Goal: Information Seeking & Learning: Find specific page/section

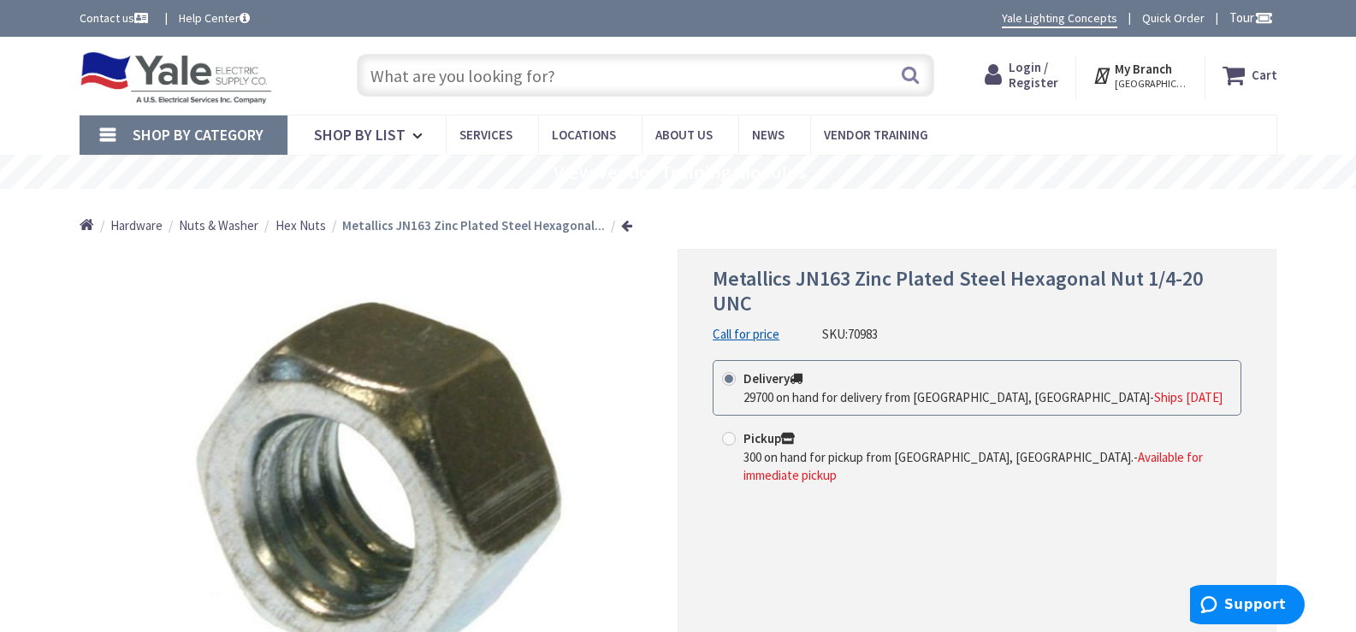
click at [583, 78] on input "text" at bounding box center [645, 75] width 577 height 43
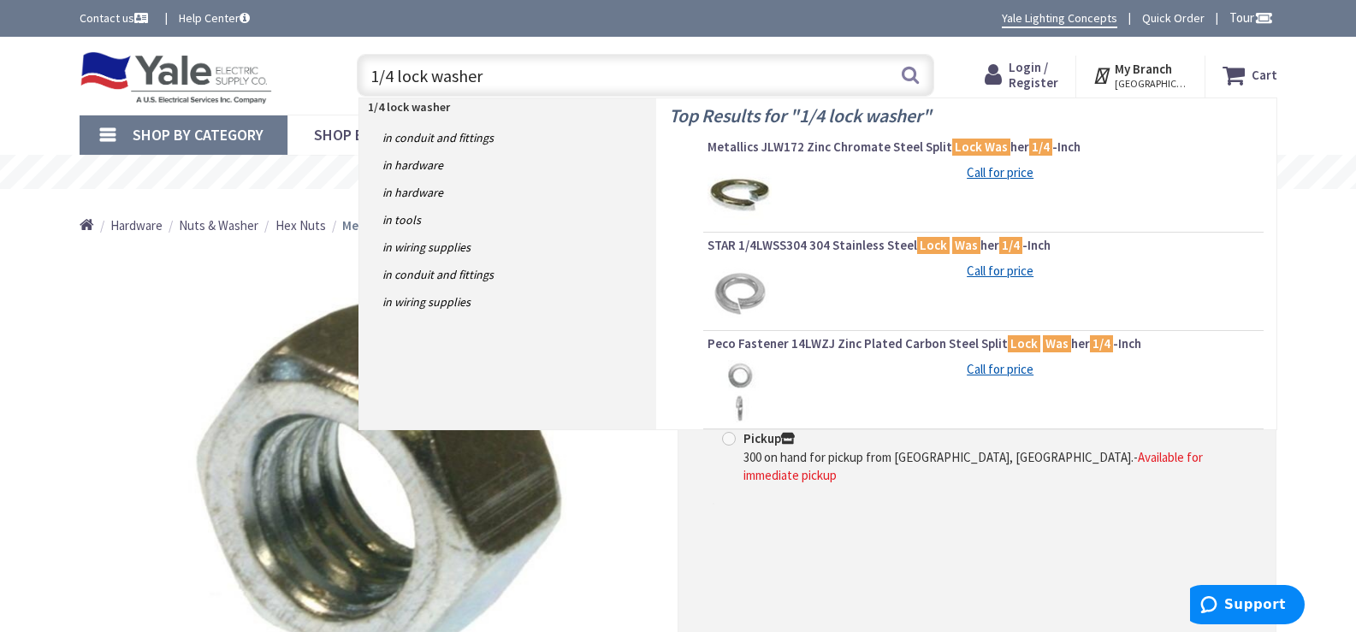
type input "1/4 lock washers"
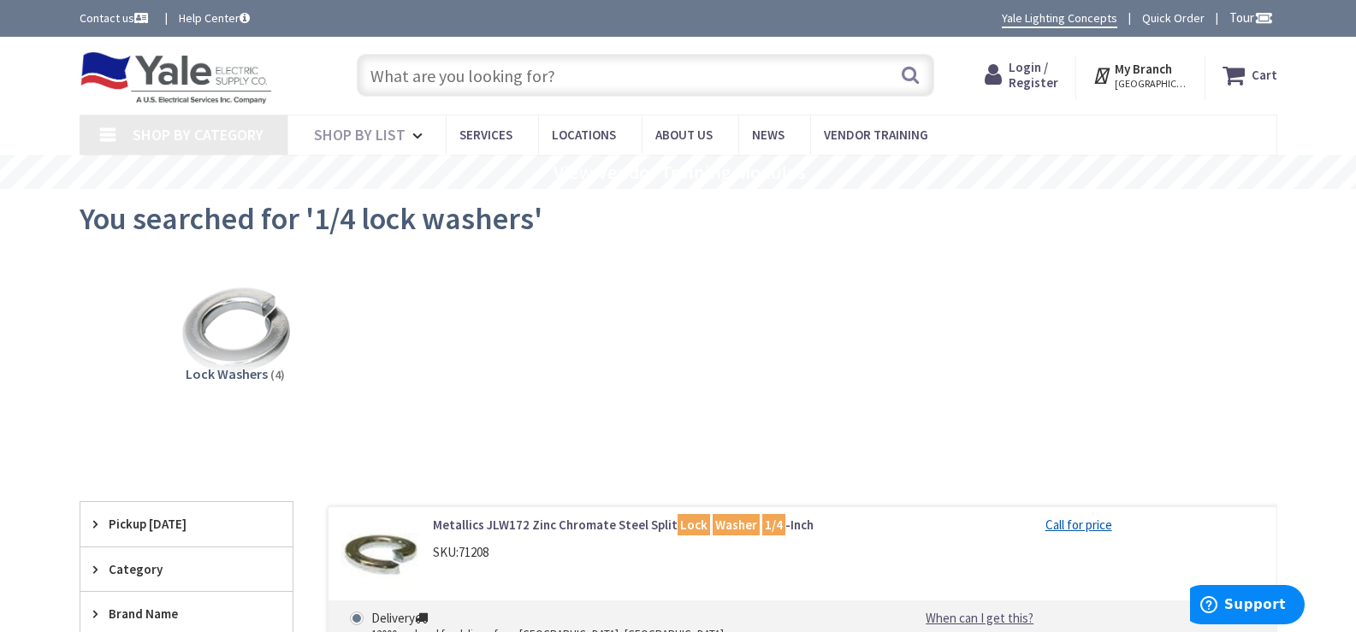
click at [260, 341] on img at bounding box center [234, 330] width 155 height 155
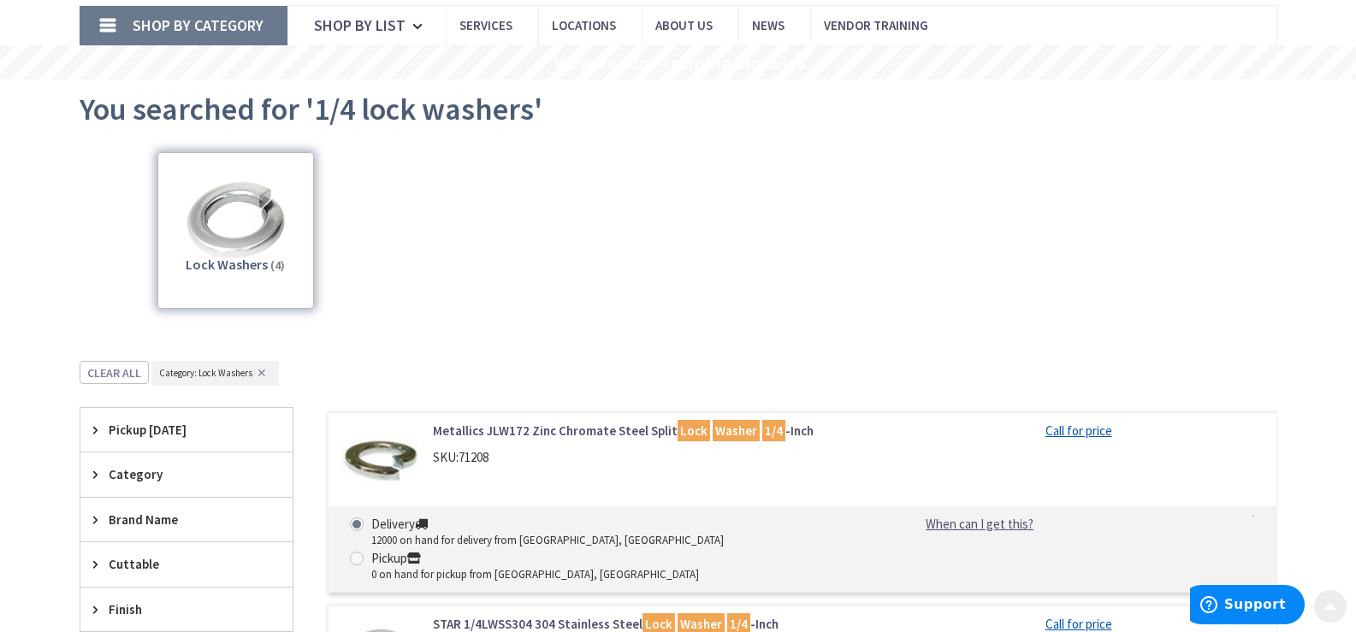
scroll to position [471, 0]
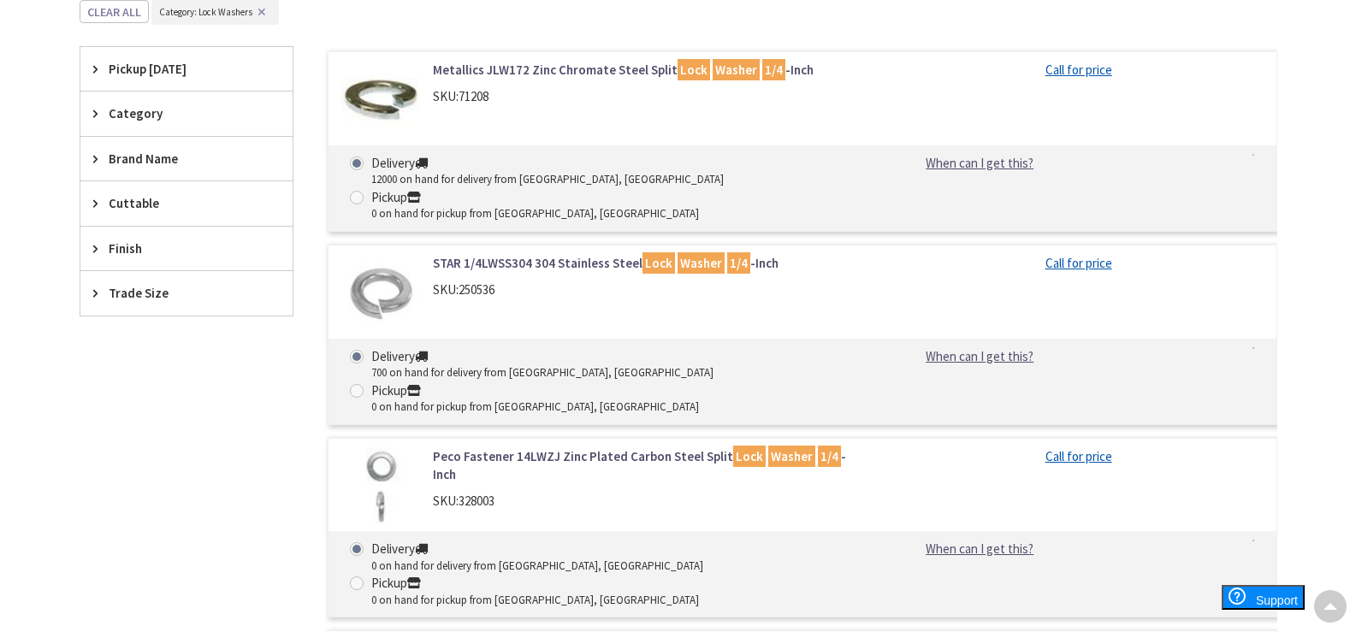
click at [575, 70] on link "Metallics JLW172 Zinc Chromate Steel Split Lock Washer 1/4 -Inch" at bounding box center [650, 70] width 435 height 18
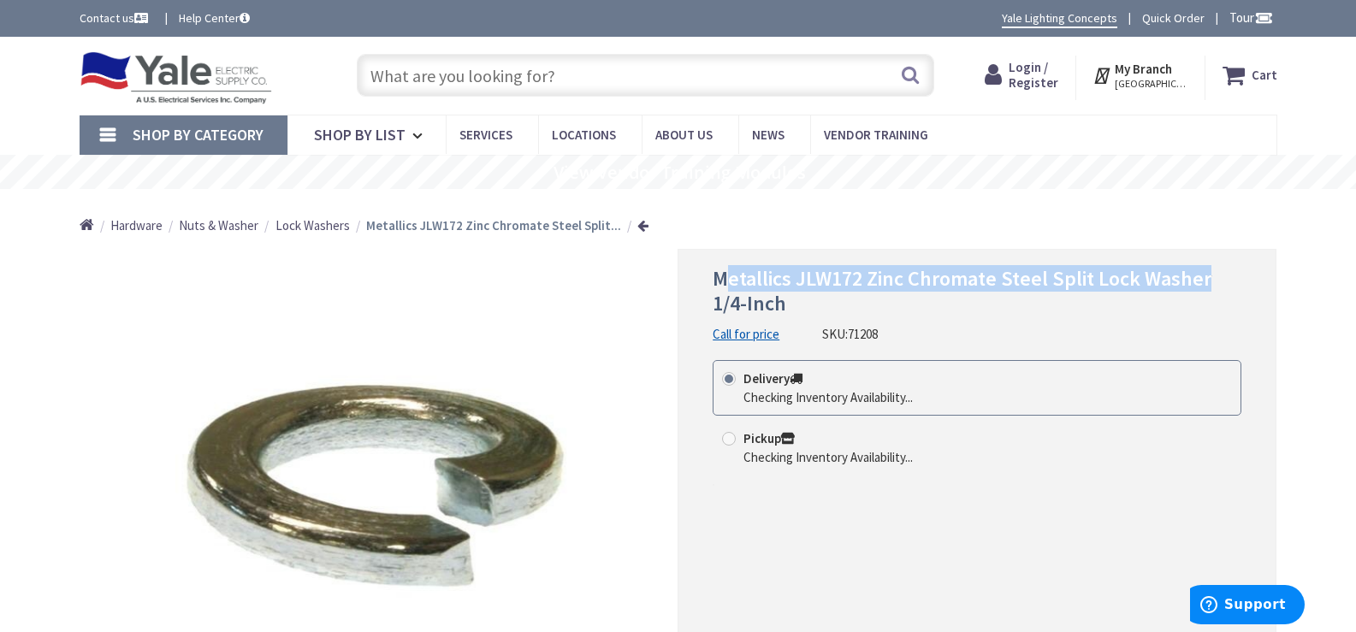
drag, startPoint x: 721, startPoint y: 278, endPoint x: 1174, endPoint y: 275, distance: 452.6
click at [1205, 271] on h1 "Metallics JLW172 Zinc Chromate Steel Split Lock Washer 1/4-Inch" at bounding box center [977, 292] width 529 height 50
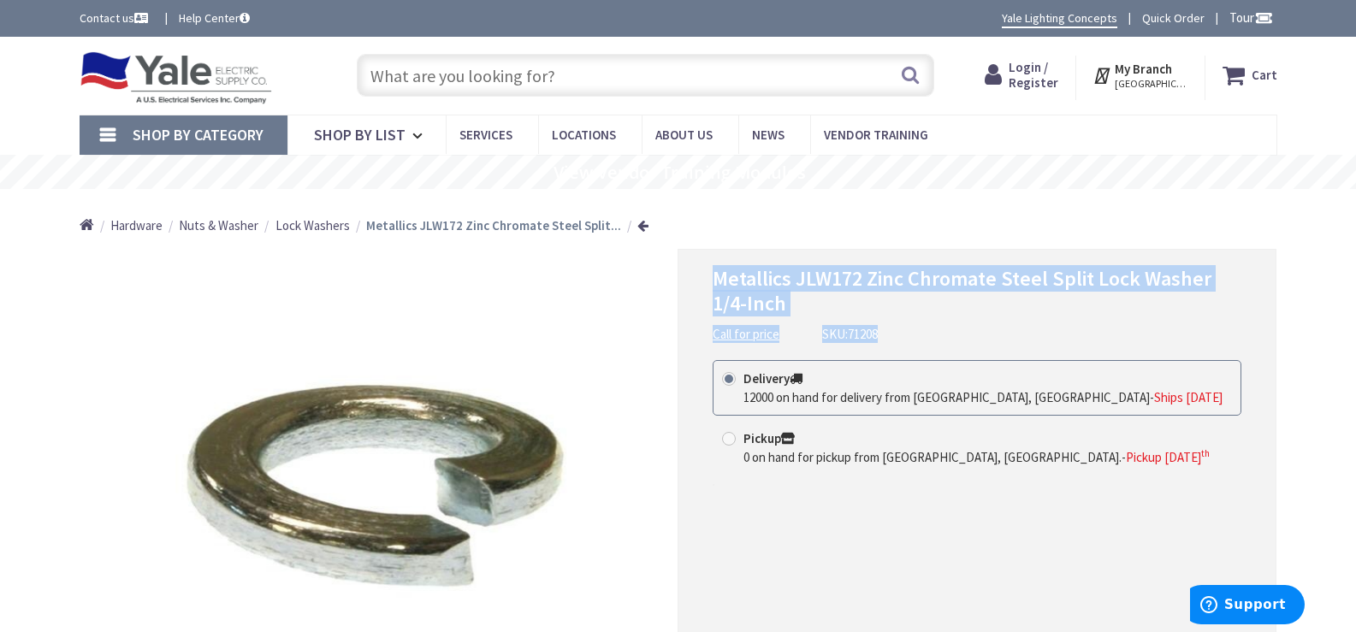
drag, startPoint x: 713, startPoint y: 276, endPoint x: 1251, endPoint y: 325, distance: 540.3
click at [1251, 325] on div "Metallics JLW172 Zinc Chromate Steel Split Lock Washer 1/4-Inch Call for price …" at bounding box center [977, 496] width 599 height 495
copy div "Metallics JLW172 Zinc Chromate Steel Split Lock Washer 1/4-Inch Call for price …"
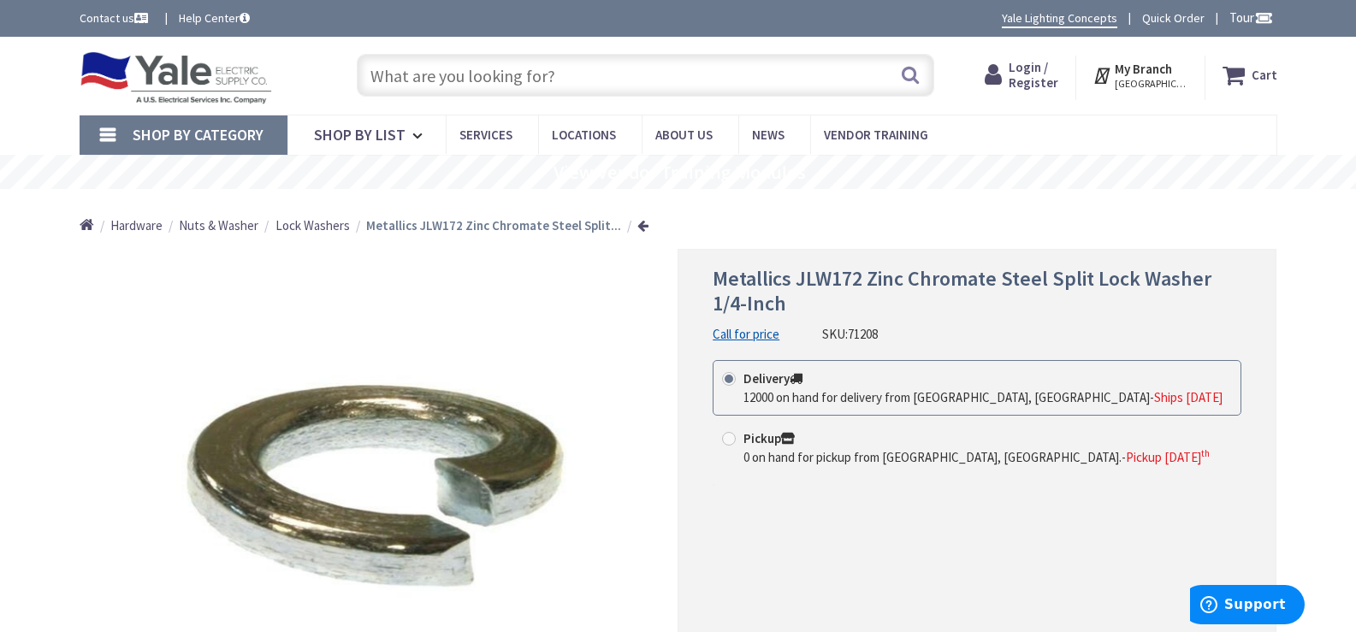
click at [644, 71] on input "text" at bounding box center [645, 75] width 577 height 43
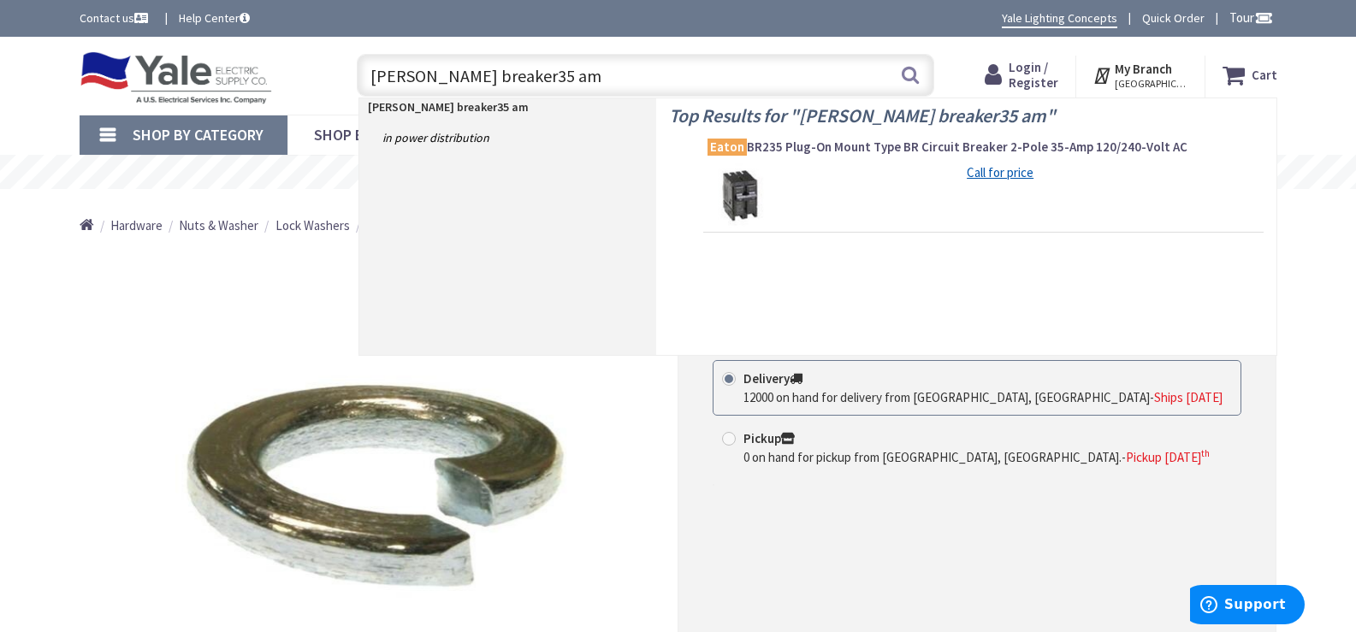
type input "eaton breaker35 amp"
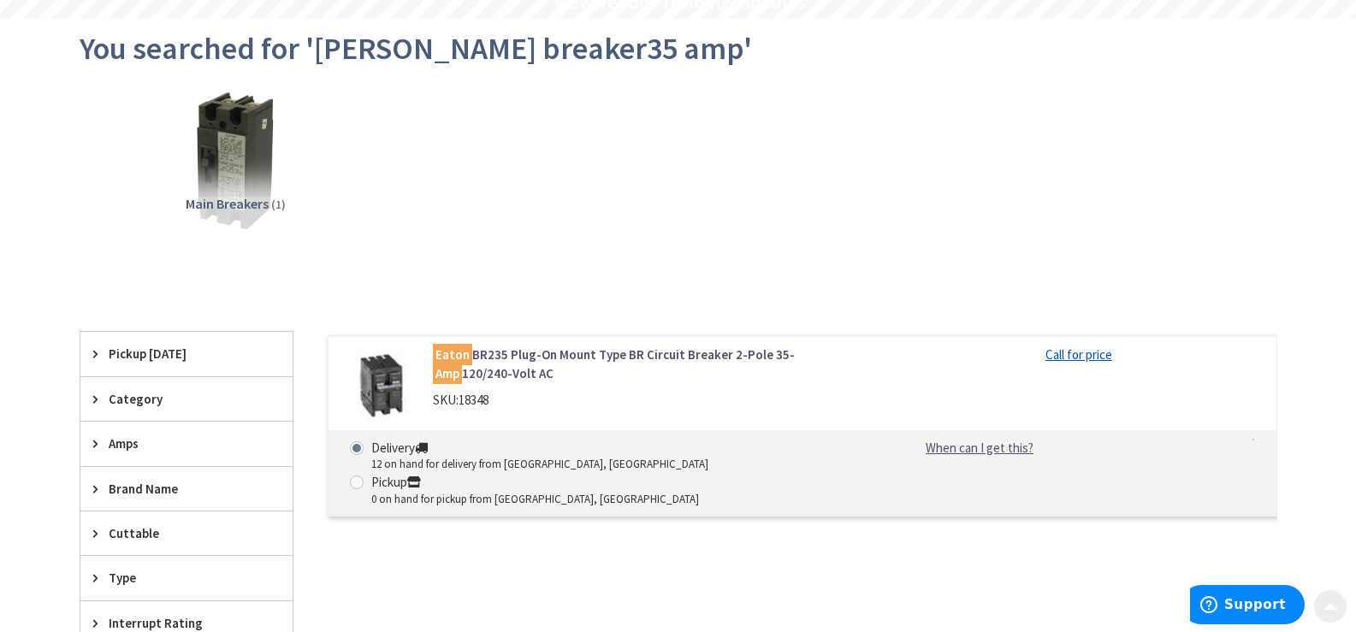
scroll to position [171, 0]
click at [652, 356] on link "Eaton BR235 Plug-On Mount Type BR Circuit Breaker 2-Pole 35- Amp 120/240-Volt AC" at bounding box center [650, 363] width 435 height 37
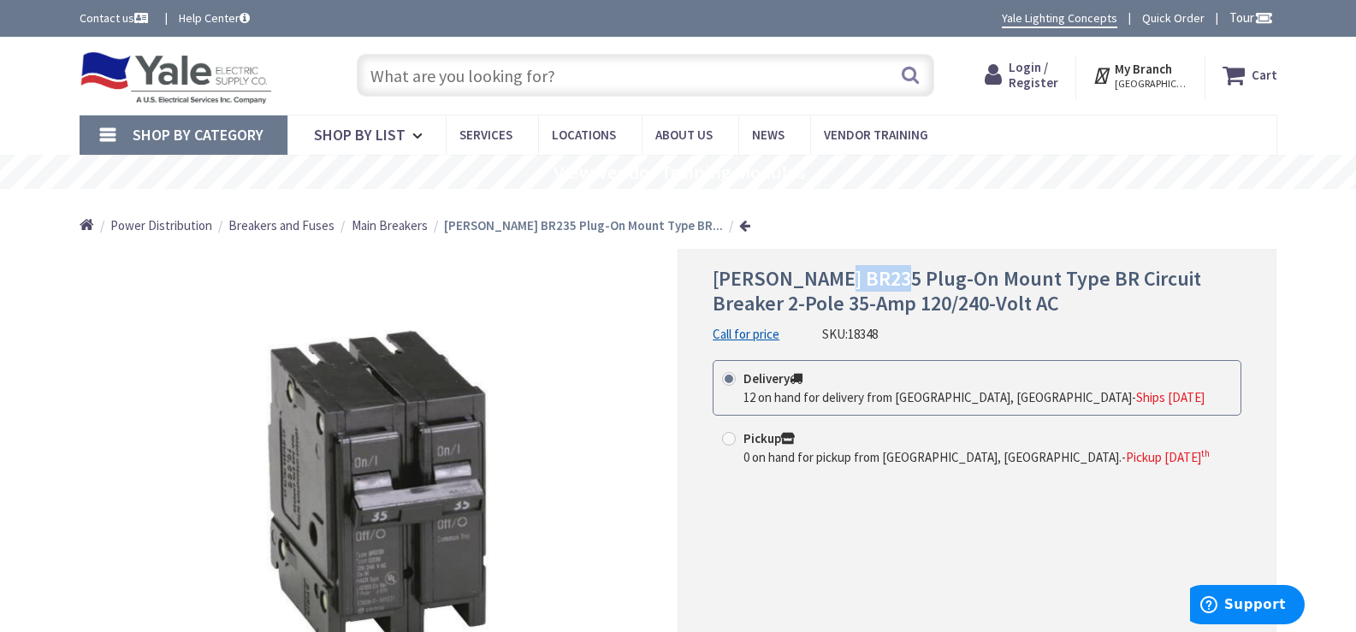
drag, startPoint x: 832, startPoint y: 277, endPoint x: 890, endPoint y: 281, distance: 58.3
click at [890, 281] on span "Eaton BR235 Plug-On Mount Type BR Circuit Breaker 2-Pole 35-Amp 120/240-Volt AC" at bounding box center [957, 290] width 489 height 51
click at [631, 315] on div "*Images are for illustration purposes only and may not be an exact representati…" at bounding box center [379, 496] width 599 height 495
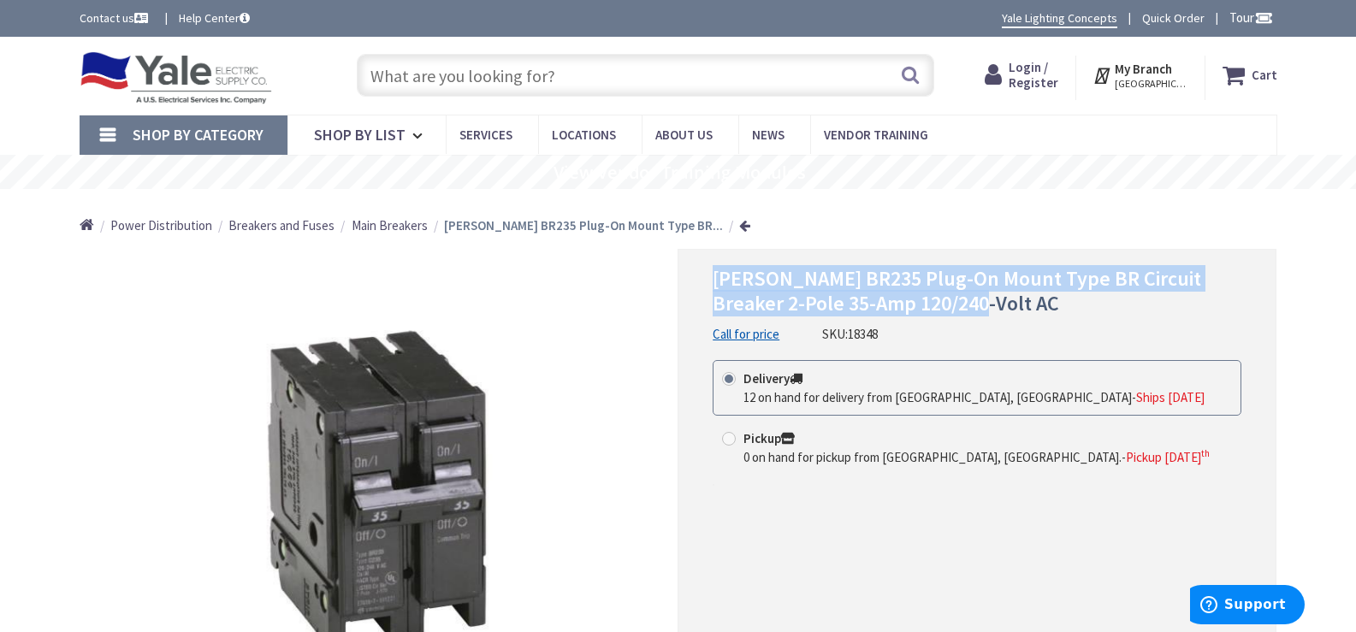
drag, startPoint x: 715, startPoint y: 279, endPoint x: 1235, endPoint y: 311, distance: 520.3
click at [1235, 311] on h1 "Eaton BR235 Plug-On Mount Type BR Circuit Breaker 2-Pole 35-Amp 120/240-Volt AC" at bounding box center [977, 292] width 529 height 50
copy span "Eaton BR235 Plug-On Mount Type BR Circuit Breaker 2-Pole 35-Amp 120/240-Volt AC"
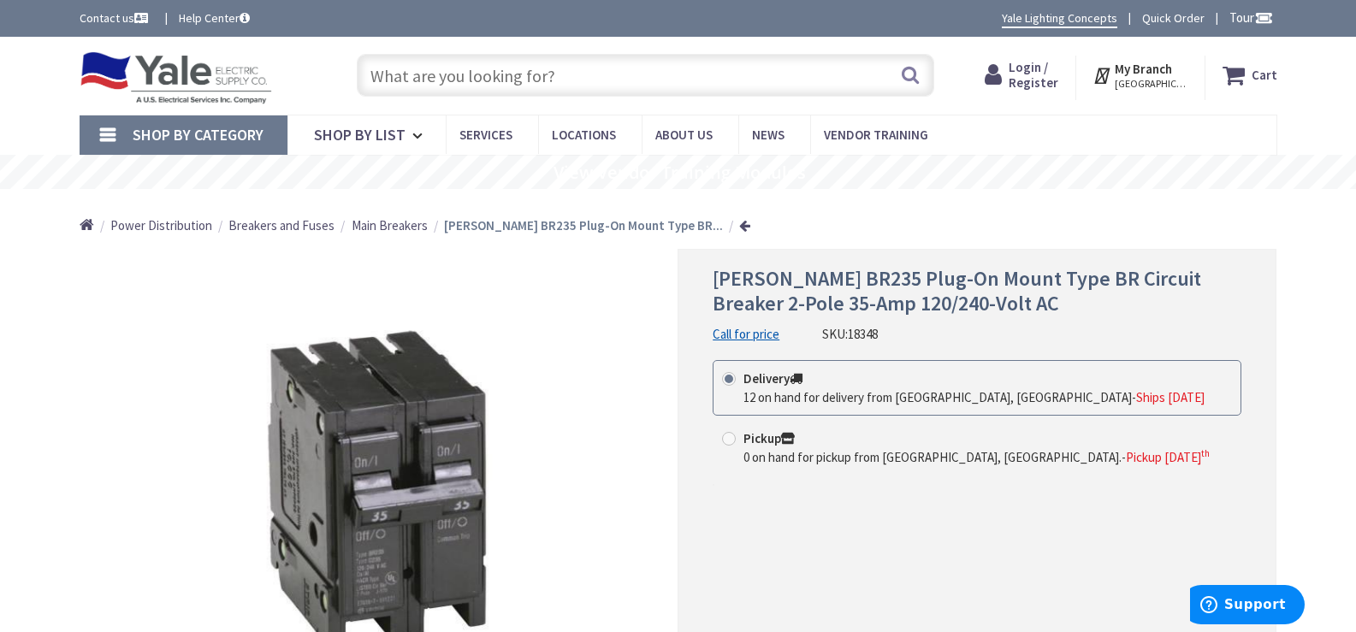
click at [562, 78] on input "text" at bounding box center [645, 75] width 577 height 43
paste input "Eaton BR235 Plug-On Mount Type BR Circuit Breaker 2-Pole 35-Amp 120/240-Volt AC"
drag, startPoint x: 393, startPoint y: 74, endPoint x: 456, endPoint y: 79, distance: 63.5
click at [456, 78] on input "Eaton BR235 Plug-On Mount Type BR Circuit Breaker 2-Pole 35-Amp 120/240-Volt AC" at bounding box center [645, 75] width 577 height 43
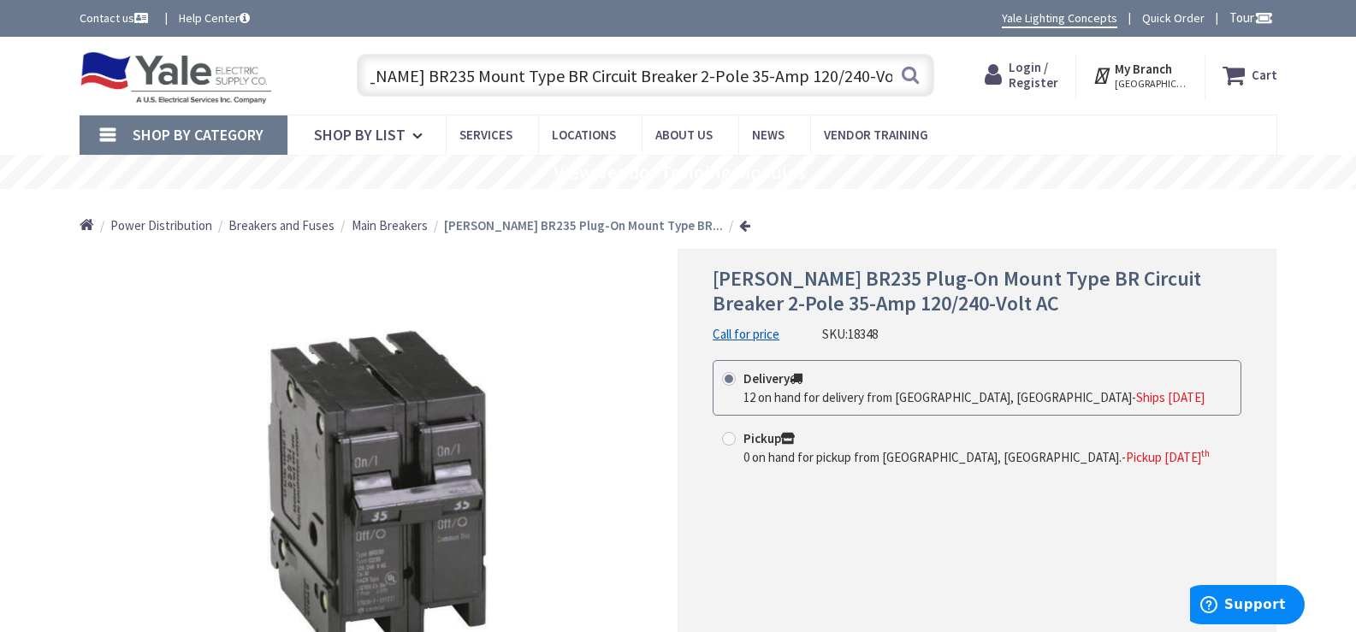
scroll to position [0, 11]
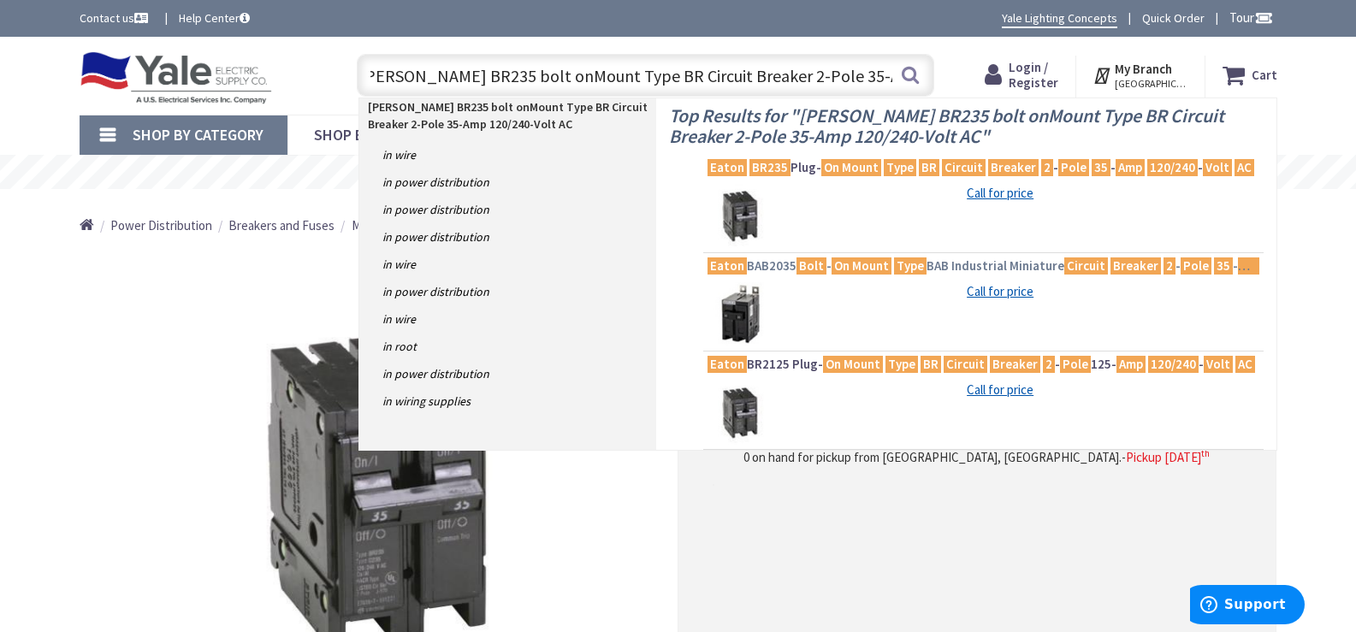
type input "Eaton BR235 bolt onMount Type BR Circuit Breaker 2-Pole 35-Amp 120/240-Volt AC"
click at [879, 264] on mark "On Mount" at bounding box center [862, 265] width 60 height 21
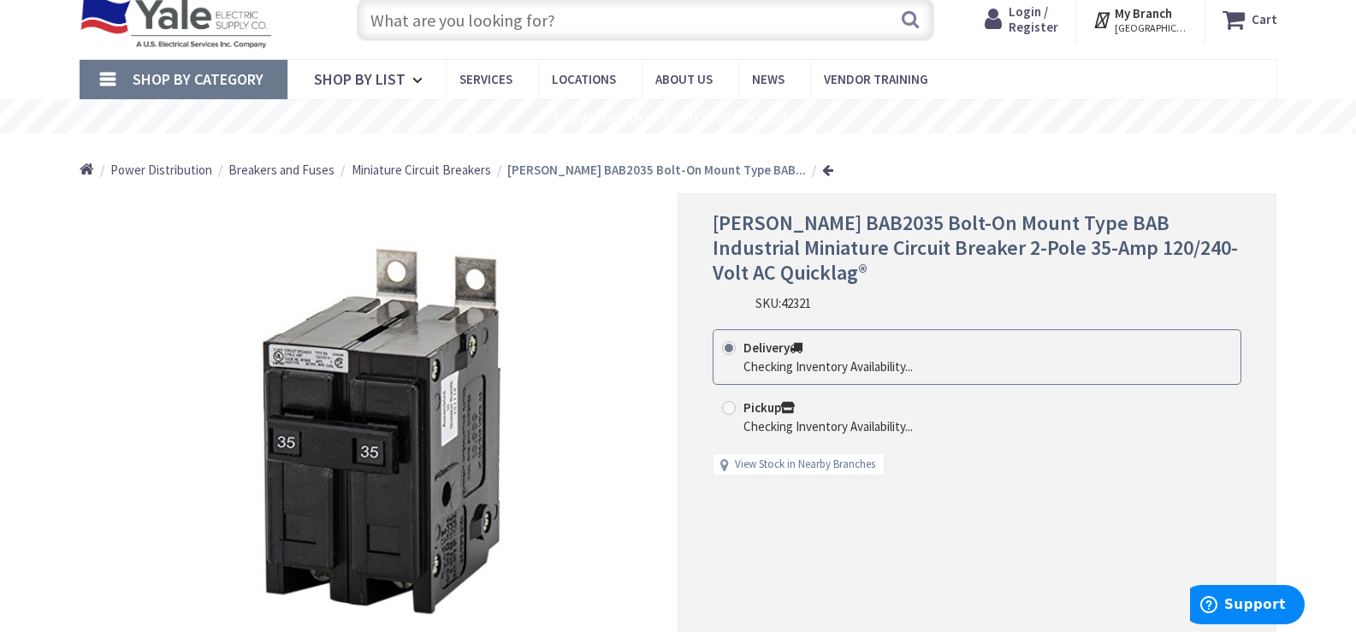
scroll to position [86, 0]
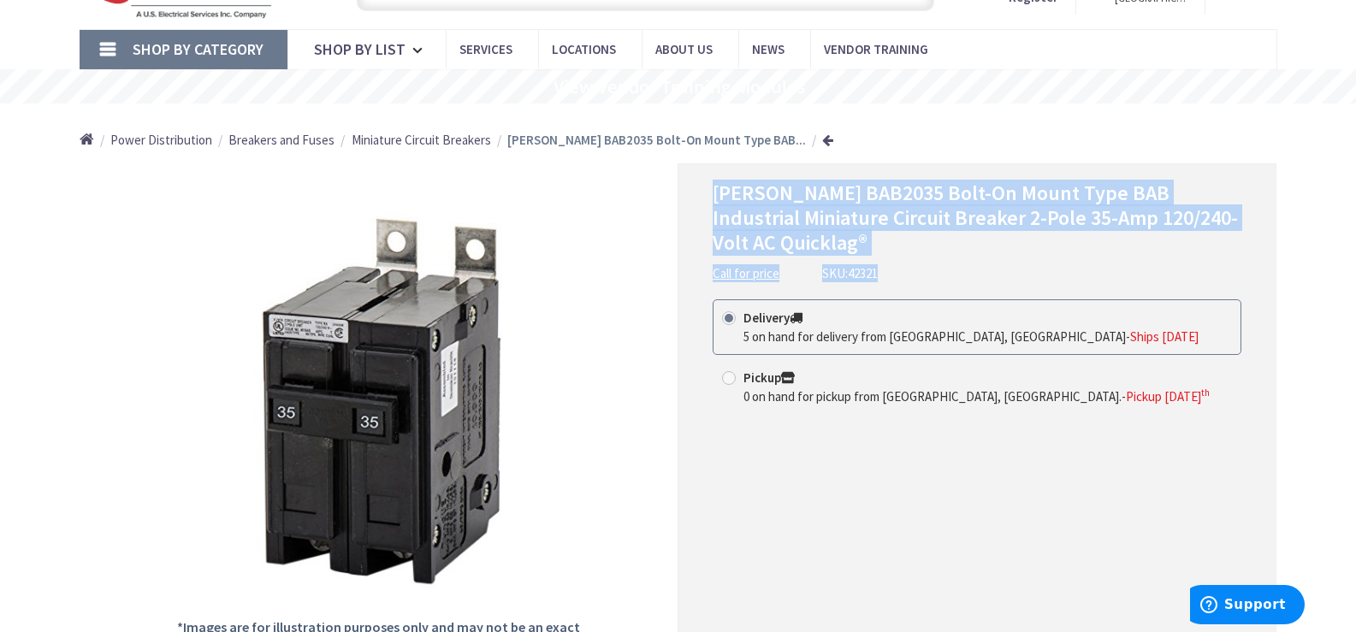
drag, startPoint x: 714, startPoint y: 192, endPoint x: 1225, endPoint y: 258, distance: 515.1
click at [1225, 258] on div "Eaton BAB2035 Bolt-On Mount Type BAB Industrial Miniature Circuit Breaker 2-Pol…" at bounding box center [977, 231] width 529 height 101
copy div "Eaton BAB2035 Bolt-On Mount Type BAB Industrial Miniature Circuit Breaker 2-Pol…"
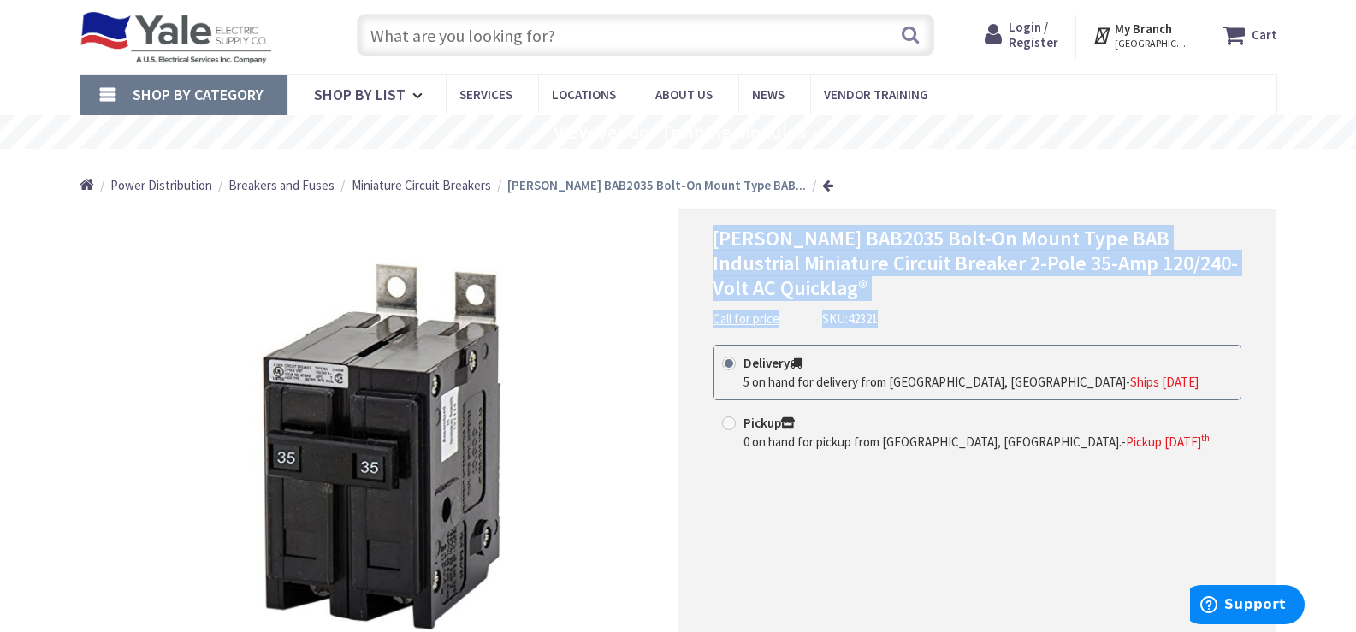
scroll to position [0, 0]
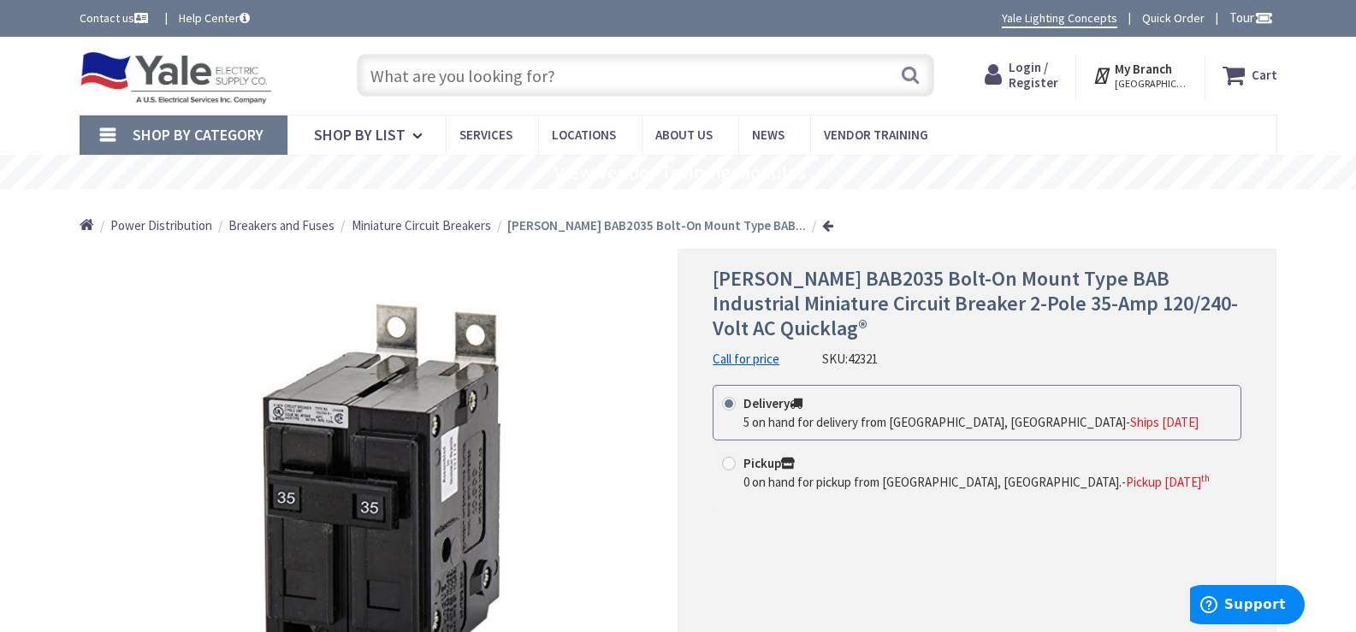
click at [547, 70] on input "text" at bounding box center [645, 75] width 577 height 43
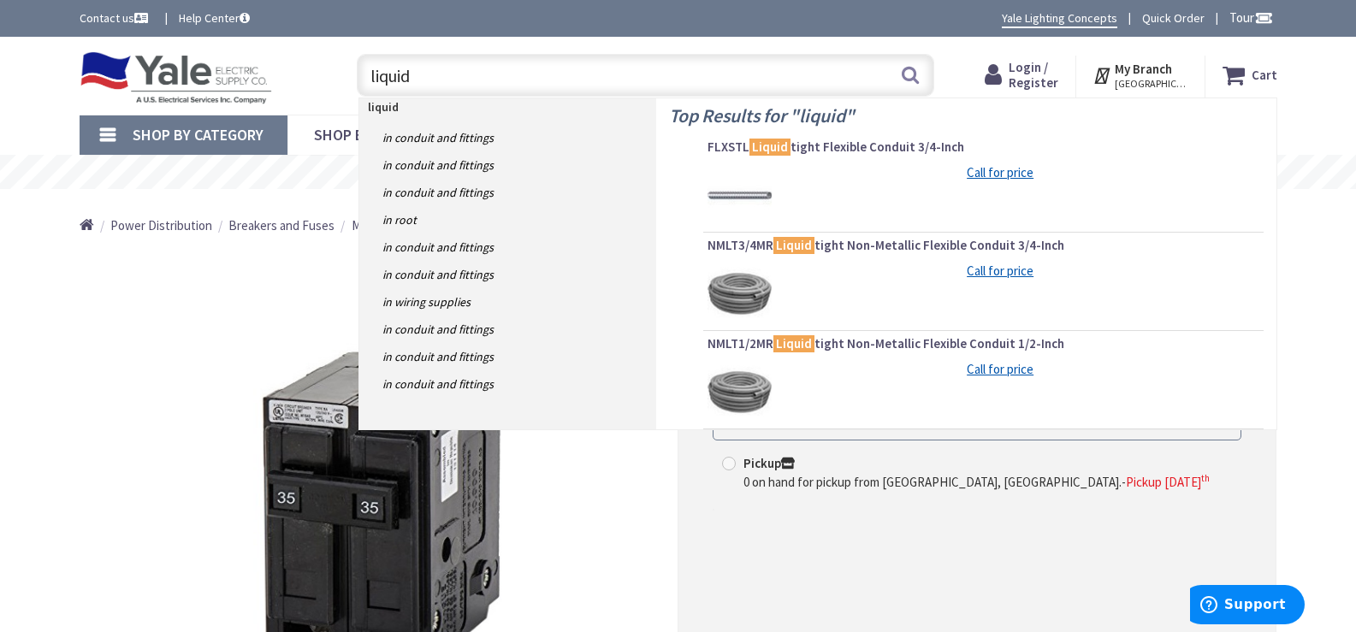
type input "liquid"
click at [753, 304] on img at bounding box center [740, 294] width 64 height 64
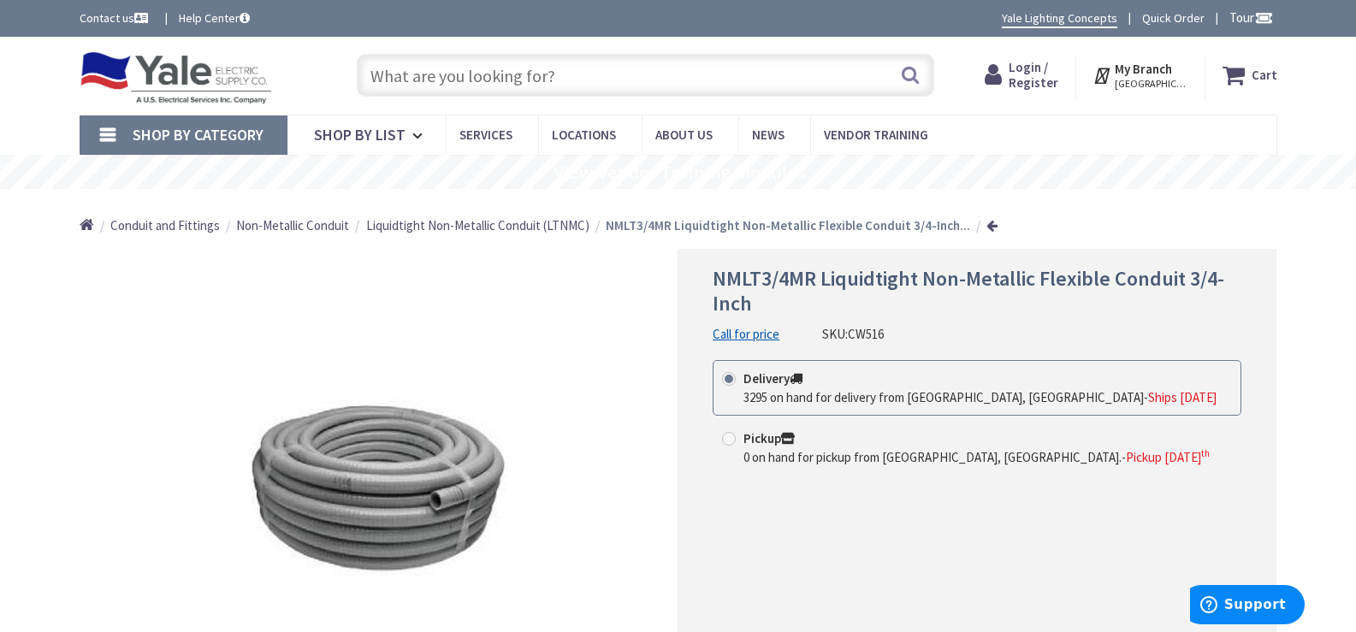
click at [456, 88] on input "text" at bounding box center [645, 75] width 577 height 43
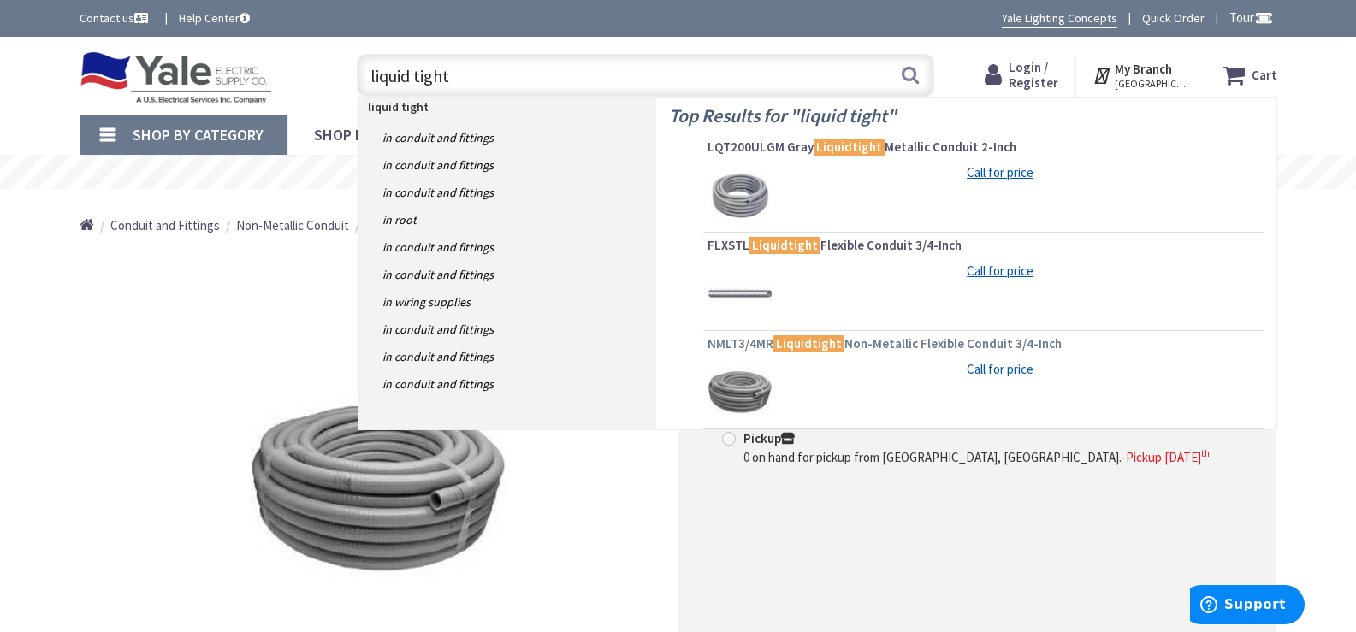
type input "liquid tight"
click at [722, 346] on span "NMLT3/4MR Liquidtight Non-Metallic Flexible Conduit 3/4-Inch" at bounding box center [984, 343] width 552 height 17
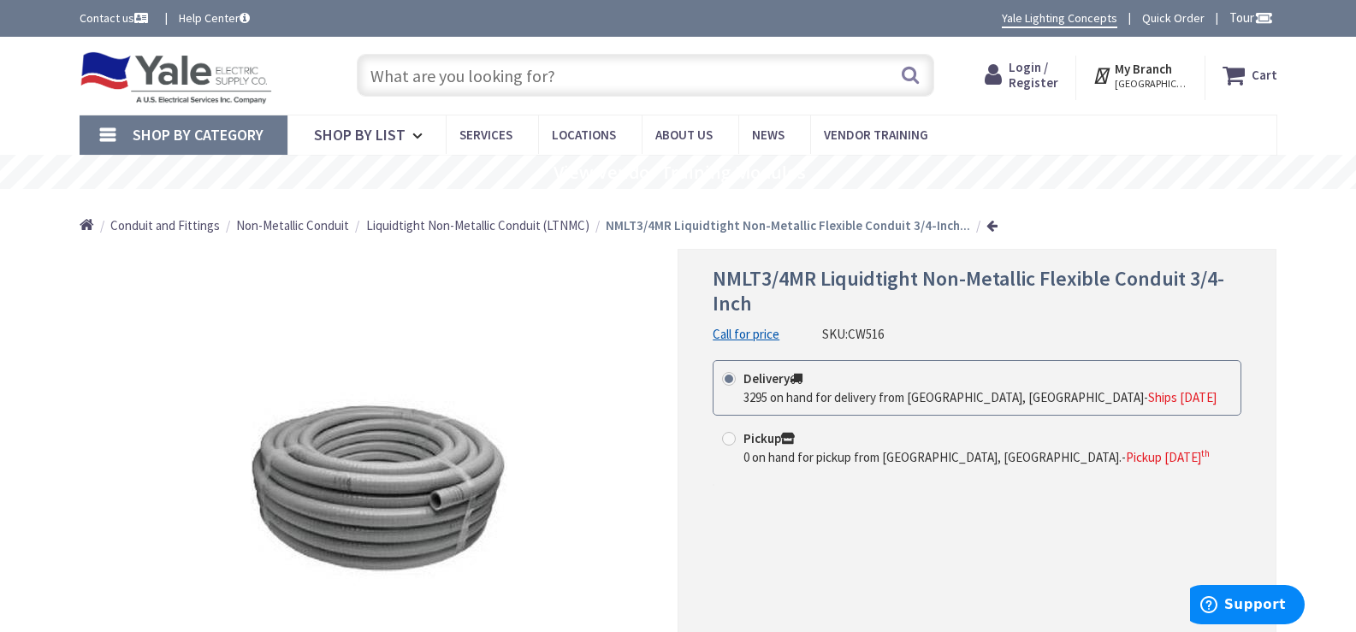
click at [471, 70] on input "text" at bounding box center [645, 75] width 577 height 43
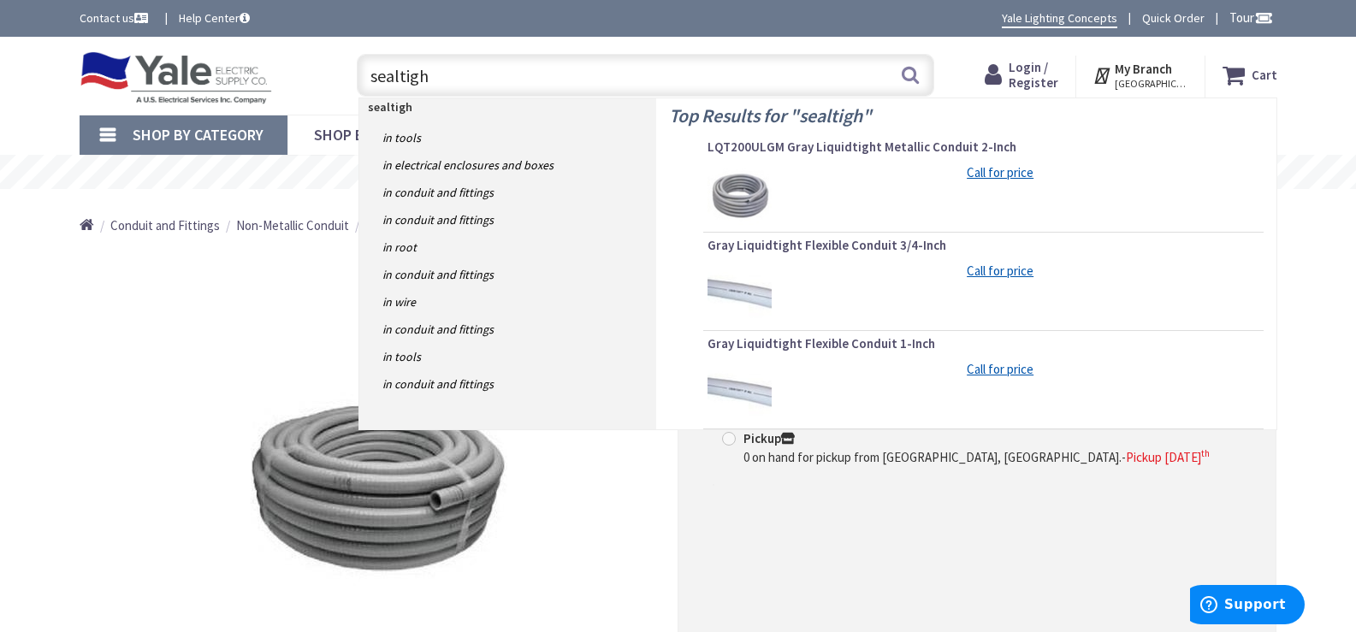
type input "sealtight"
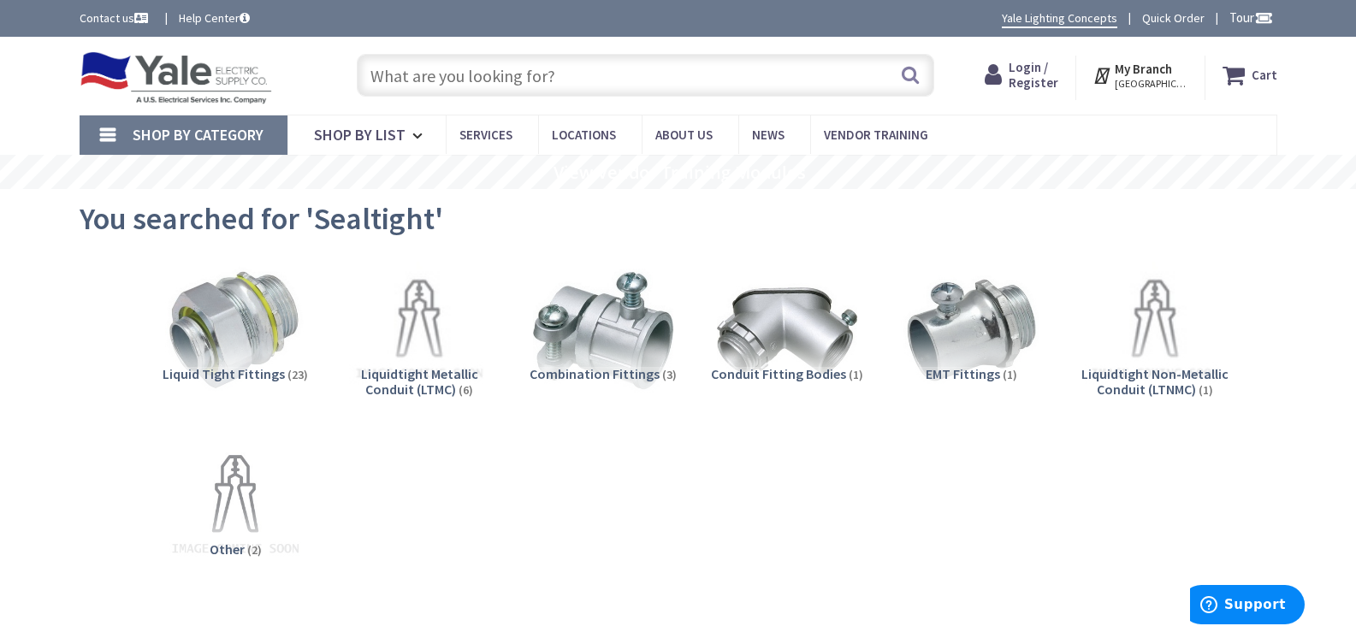
click at [530, 69] on input "text" at bounding box center [645, 75] width 577 height 43
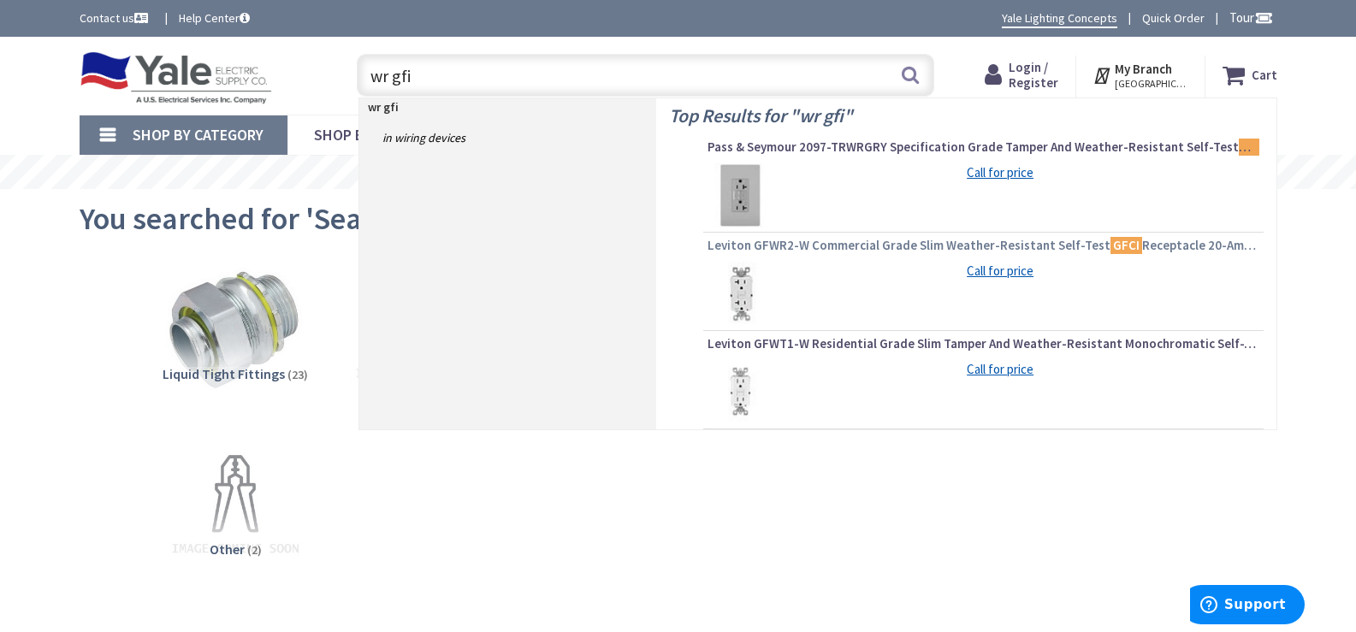
type input "wr gfi"
click at [834, 252] on span "Leviton GFWR2-W Commercial Grade Slim Weather-Resistant Self-Test GFCI Receptac…" at bounding box center [984, 245] width 552 height 17
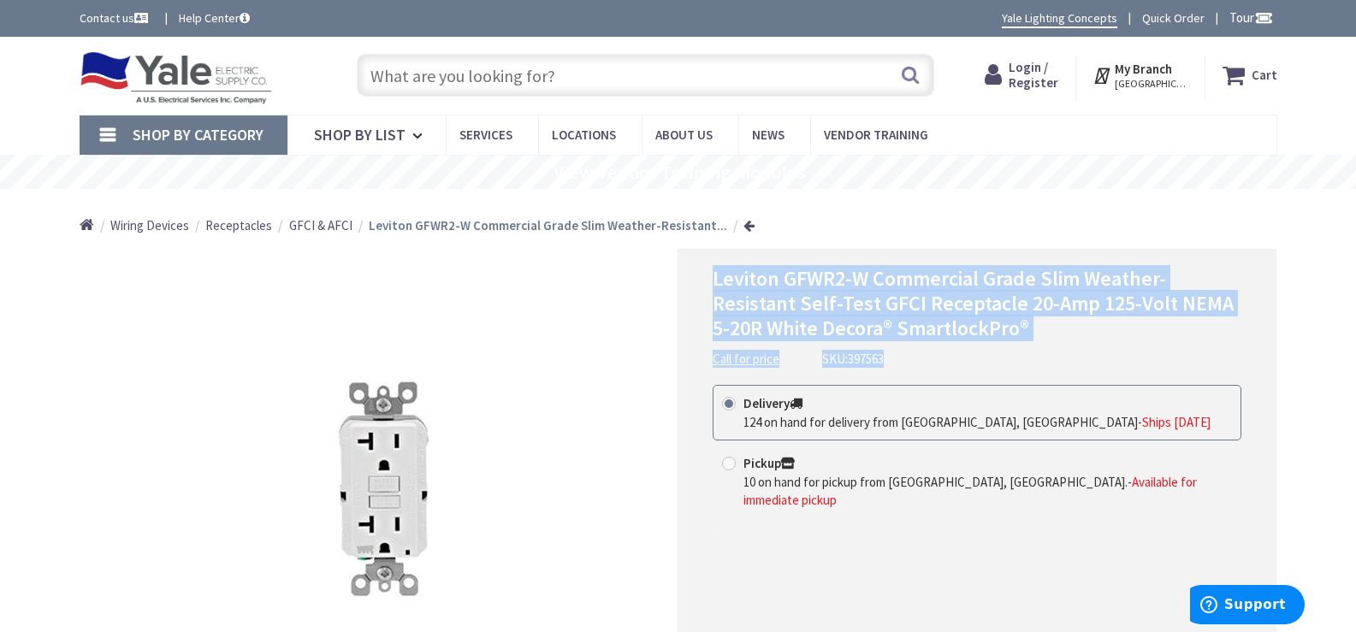
drag, startPoint x: 713, startPoint y: 275, endPoint x: 1217, endPoint y: 342, distance: 509.3
click at [1217, 342] on div "Leviton GFWR2-W Commercial Grade Slim Weather-Resistant Self-Test GFCI Receptac…" at bounding box center [977, 317] width 529 height 101
copy div "Leviton GFWR2-W Commercial Grade Slim Weather-Resistant Self-Test GFCI Receptac…"
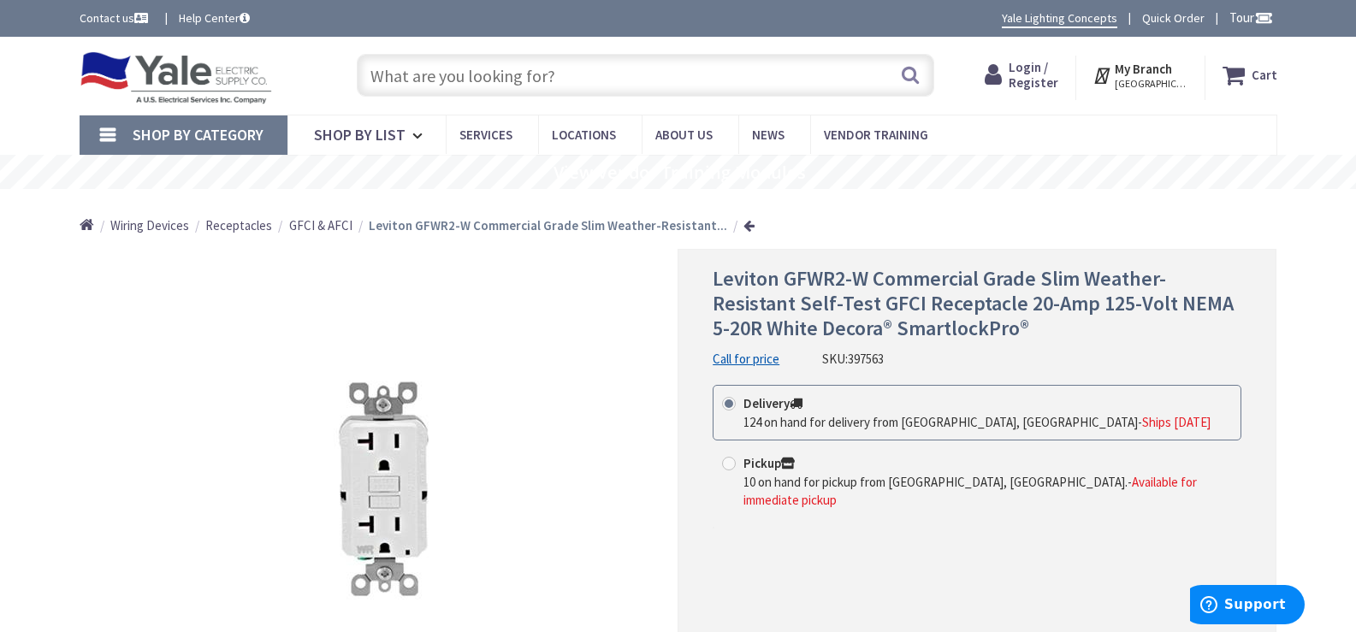
click at [536, 80] on input "text" at bounding box center [645, 75] width 577 height 43
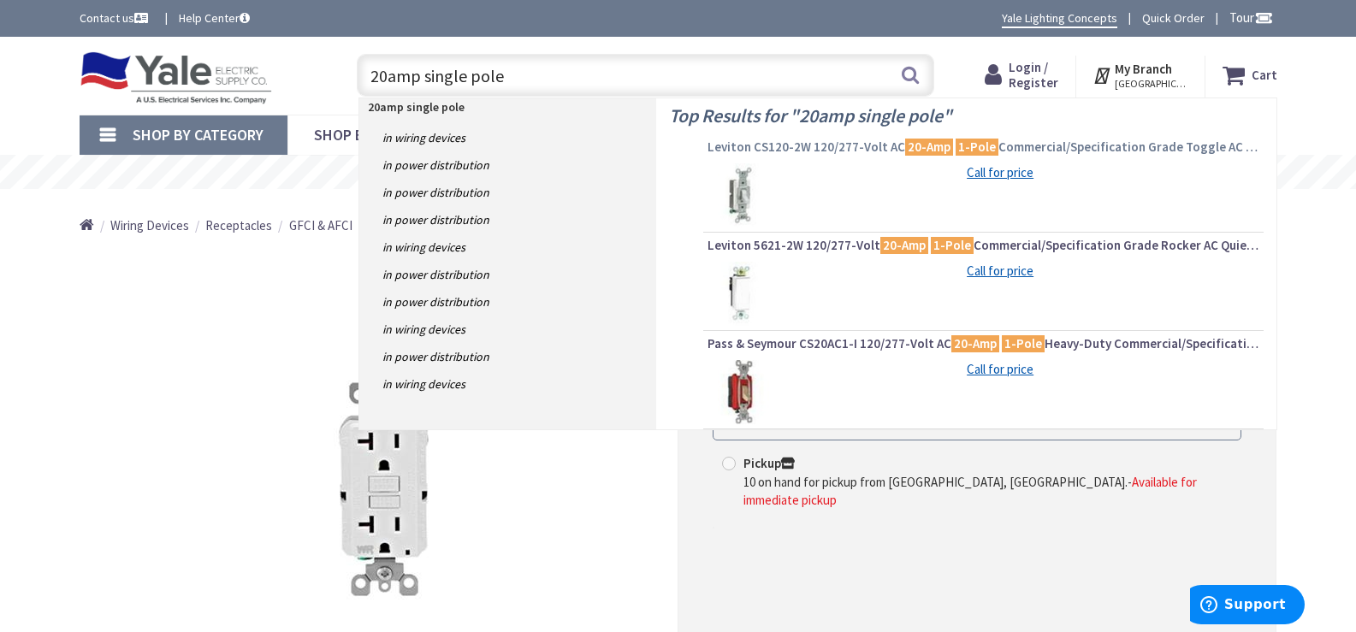
type input "20amp single pole"
click at [905, 154] on mark "20-Amp" at bounding box center [929, 146] width 48 height 21
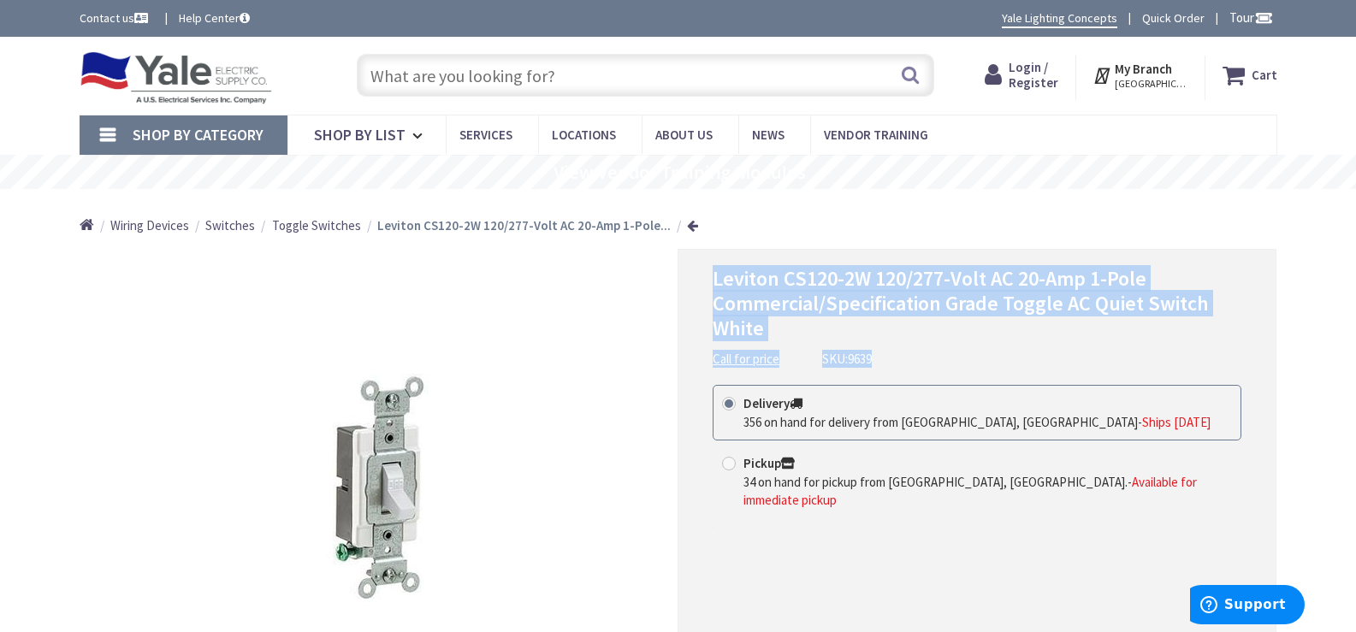
drag, startPoint x: 714, startPoint y: 275, endPoint x: 1205, endPoint y: 342, distance: 494.9
click at [1205, 342] on div "Leviton CS120-2W 120/277-Volt AC 20-Amp 1-Pole Commercial/Specification Grade T…" at bounding box center [977, 317] width 529 height 101
copy div "Leviton CS120-2W 120/277-Volt AC 20-Amp 1-Pole Commercial/Specification Grade T…"
